Goal: Find contact information: Find contact information

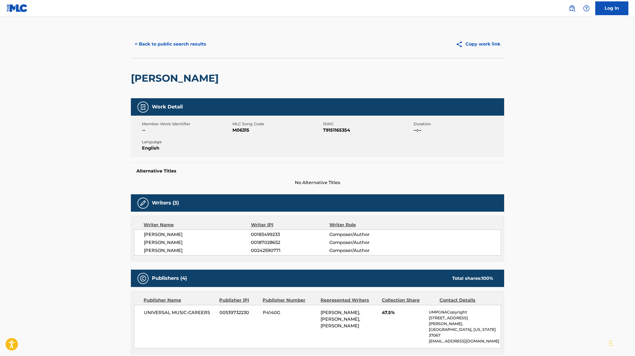
click at [175, 50] on button "< Back to public search results" at bounding box center [170, 44] width 79 height 14
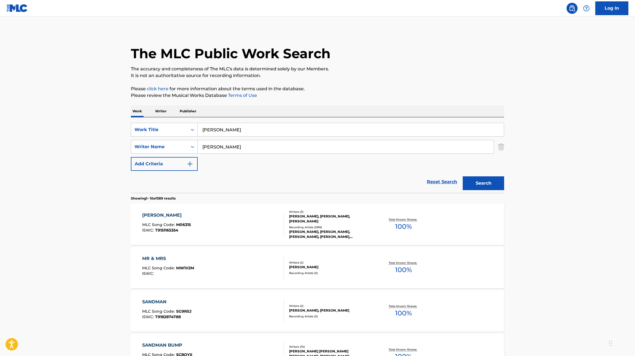
click at [219, 127] on input "[PERSON_NAME]" at bounding box center [351, 129] width 306 height 13
paste input "AS TIME FLIES"
type input "AS TIME FLIES"
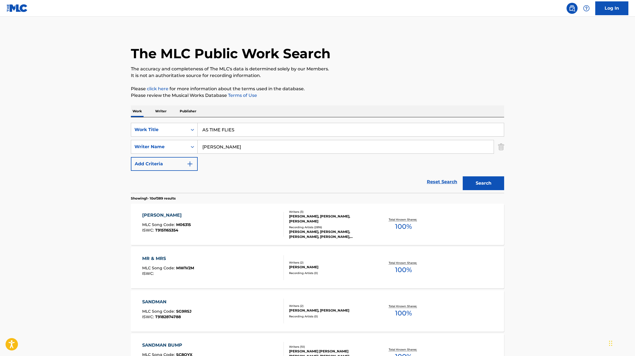
type input "[PERSON_NAME]"
click at [463, 177] on button "Search" at bounding box center [483, 184] width 41 height 14
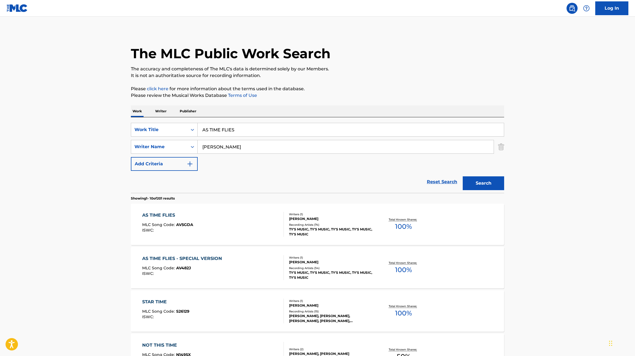
click at [231, 265] on div "AS TIME FLIES - SPECIAL VERSION MLC Song Code : AV482J ISWC :" at bounding box center [213, 268] width 142 height 25
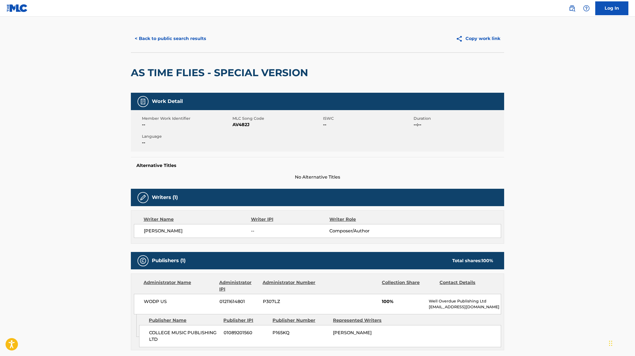
scroll to position [9, 0]
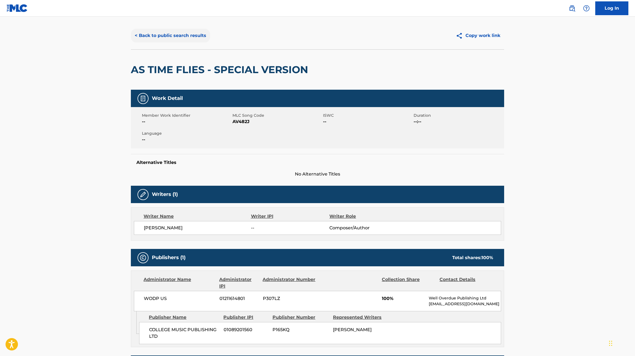
click at [148, 29] on button "< Back to public search results" at bounding box center [170, 36] width 79 height 14
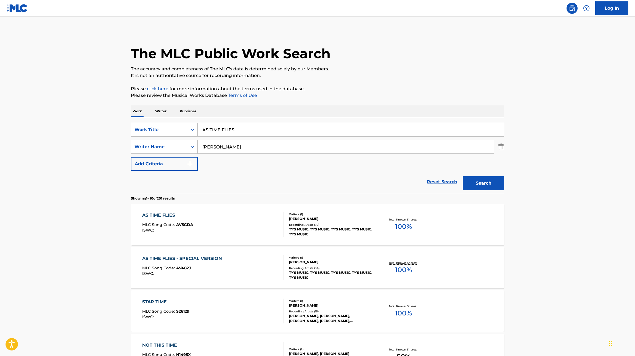
click at [210, 213] on div "AS TIME FLIES MLC Song Code : AV5GDA ISWC :" at bounding box center [213, 224] width 142 height 25
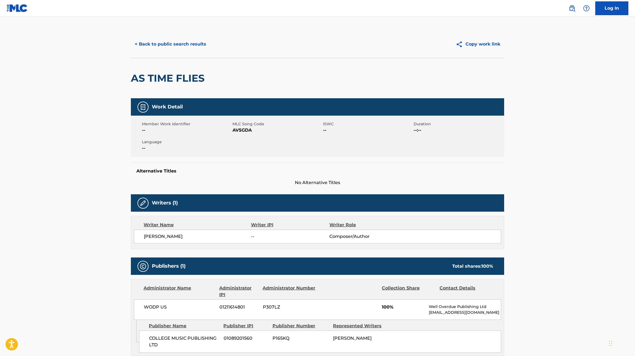
scroll to position [77, 0]
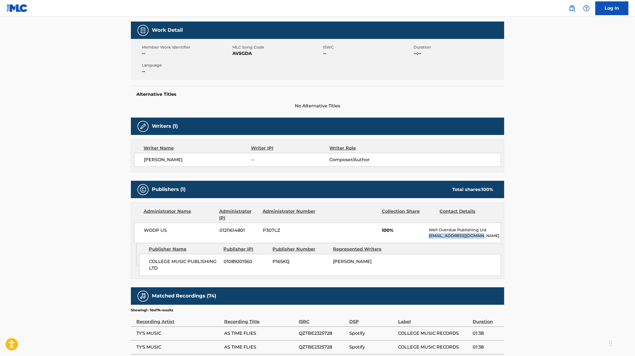
drag, startPoint x: 481, startPoint y: 238, endPoint x: 429, endPoint y: 238, distance: 52.8
click at [429, 238] on p "[EMAIL_ADDRESS][DOMAIN_NAME]" at bounding box center [465, 236] width 72 height 6
copy p "[EMAIL_ADDRESS][DOMAIN_NAME]"
